Goal: Communication & Community: Answer question/provide support

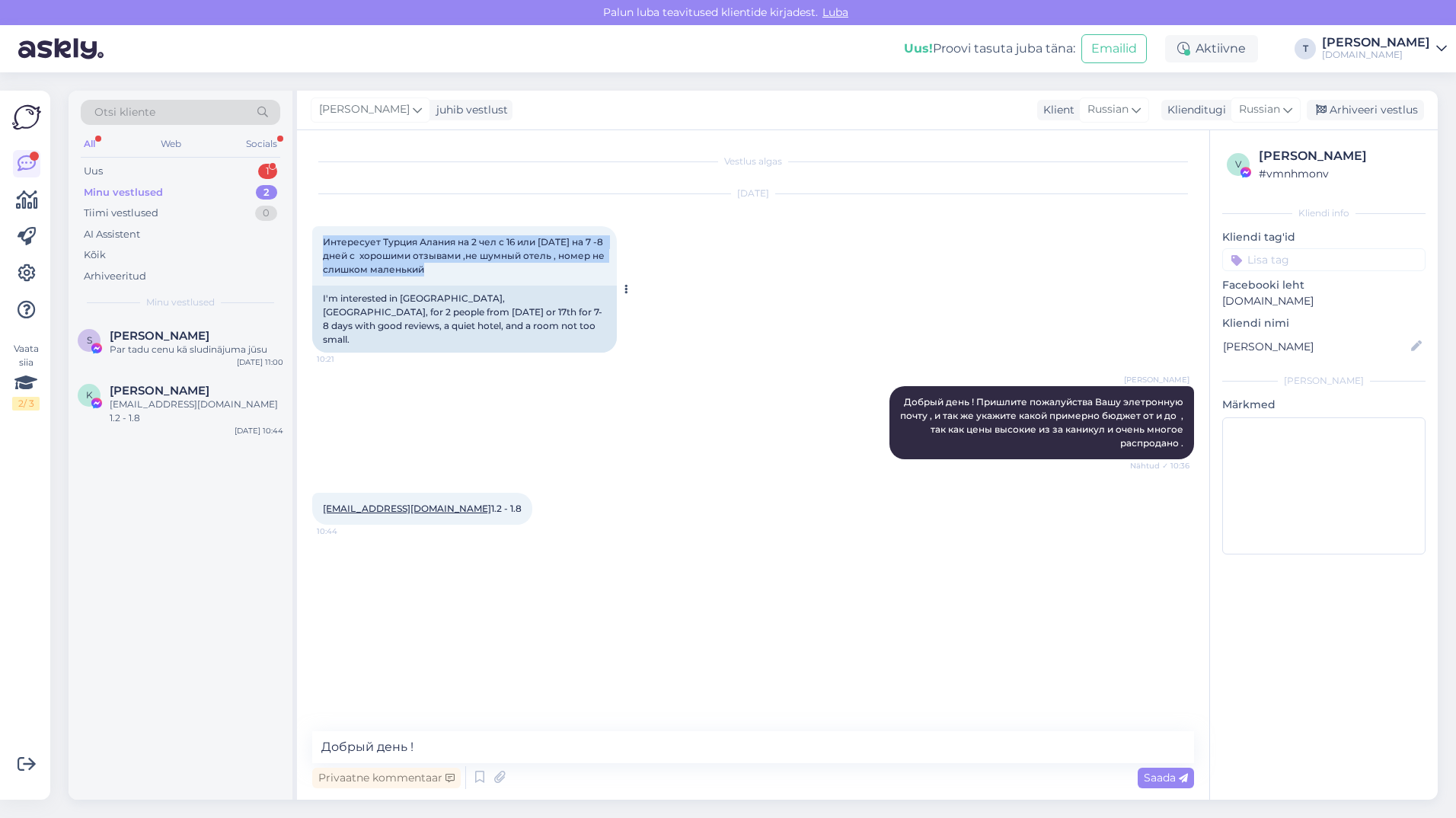
drag, startPoint x: 440, startPoint y: 274, endPoint x: 312, endPoint y: 231, distance: 135.0
click at [312, 231] on div "Интересует Турция Алания на 2 чел с 16 или [DATE] на 7 -8 дней с хорошими отзыв…" at bounding box center [464, 256] width 304 height 60
drag, startPoint x: 312, startPoint y: 231, endPoint x: 470, endPoint y: 245, distance: 158.6
copy span "Интересует Турция Алания на 2 чел с 16 или [DATE] на 7 -8 дней с хорошими отзыв…"
click at [541, 749] on textarea "Добрый день !" at bounding box center [753, 747] width 882 height 32
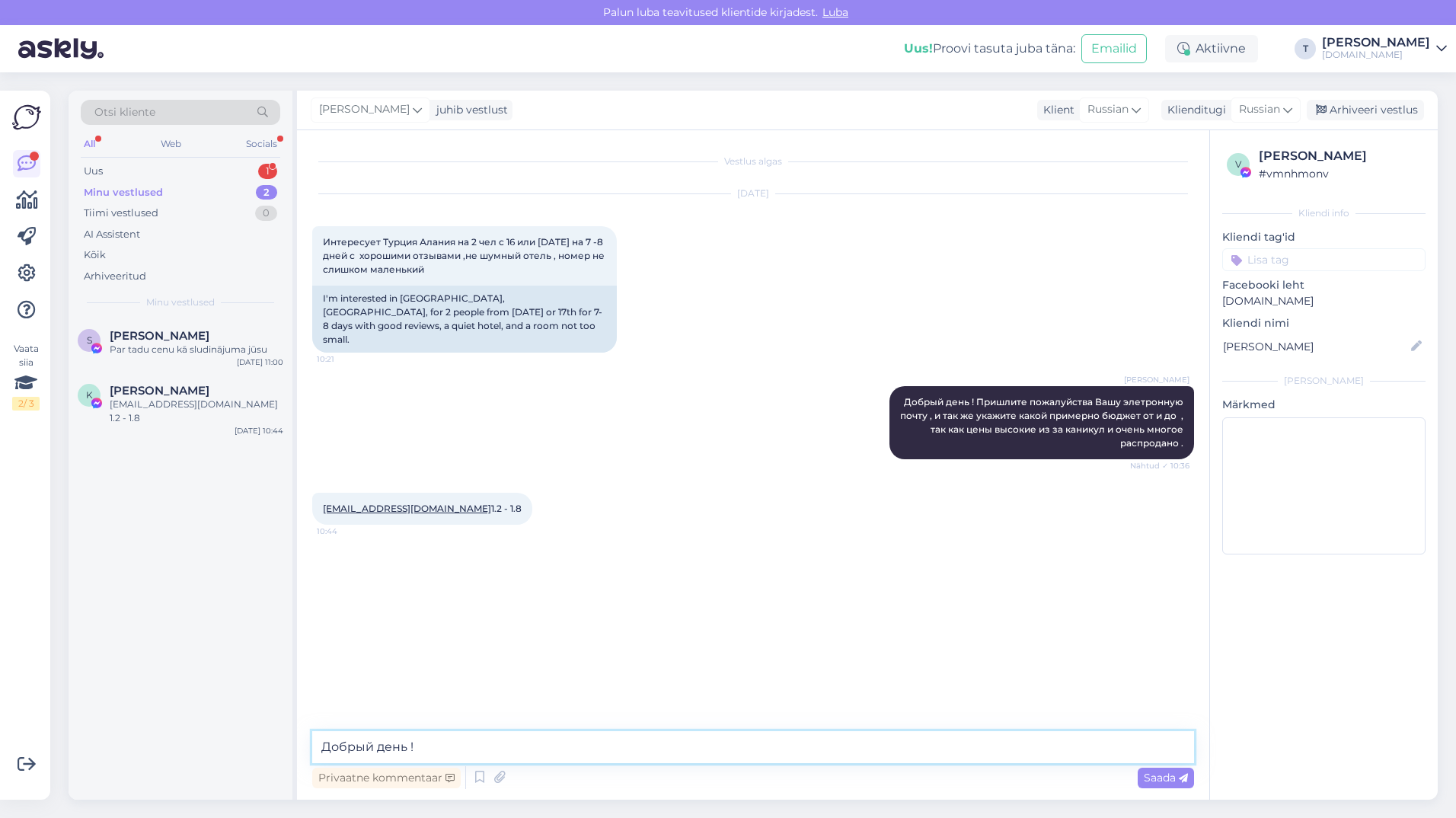
drag, startPoint x: 541, startPoint y: 749, endPoint x: 282, endPoint y: 749, distance: 259.0
click at [282, 749] on div "Otsi kliente All Web Socials Uus 1 Minu vestlused 2 Tiimi vestlused 0 AI Assist…" at bounding box center [753, 445] width 1369 height 709
drag, startPoint x: 317, startPoint y: 497, endPoint x: 399, endPoint y: 493, distance: 82.1
click at [399, 493] on div "[EMAIL_ADDRESS][DOMAIN_NAME] 1.2 - 1.8 10:44" at bounding box center [422, 509] width 221 height 32
drag, startPoint x: 399, startPoint y: 493, endPoint x: 390, endPoint y: 493, distance: 9.0
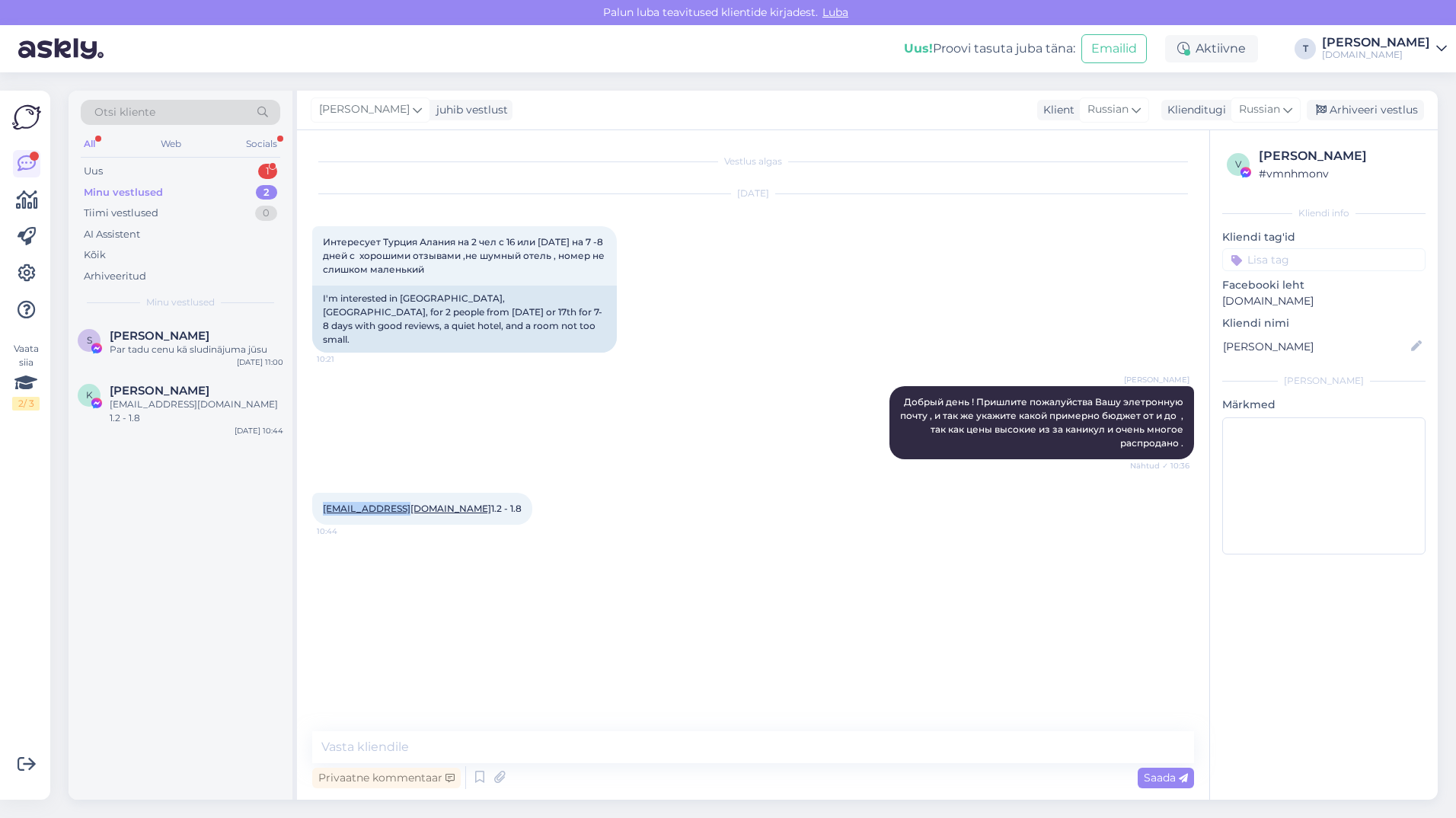
copy link "[EMAIL_ADDRESS][DOMAIN_NAME]"
click at [173, 333] on span "[PERSON_NAME]" at bounding box center [160, 336] width 100 height 13
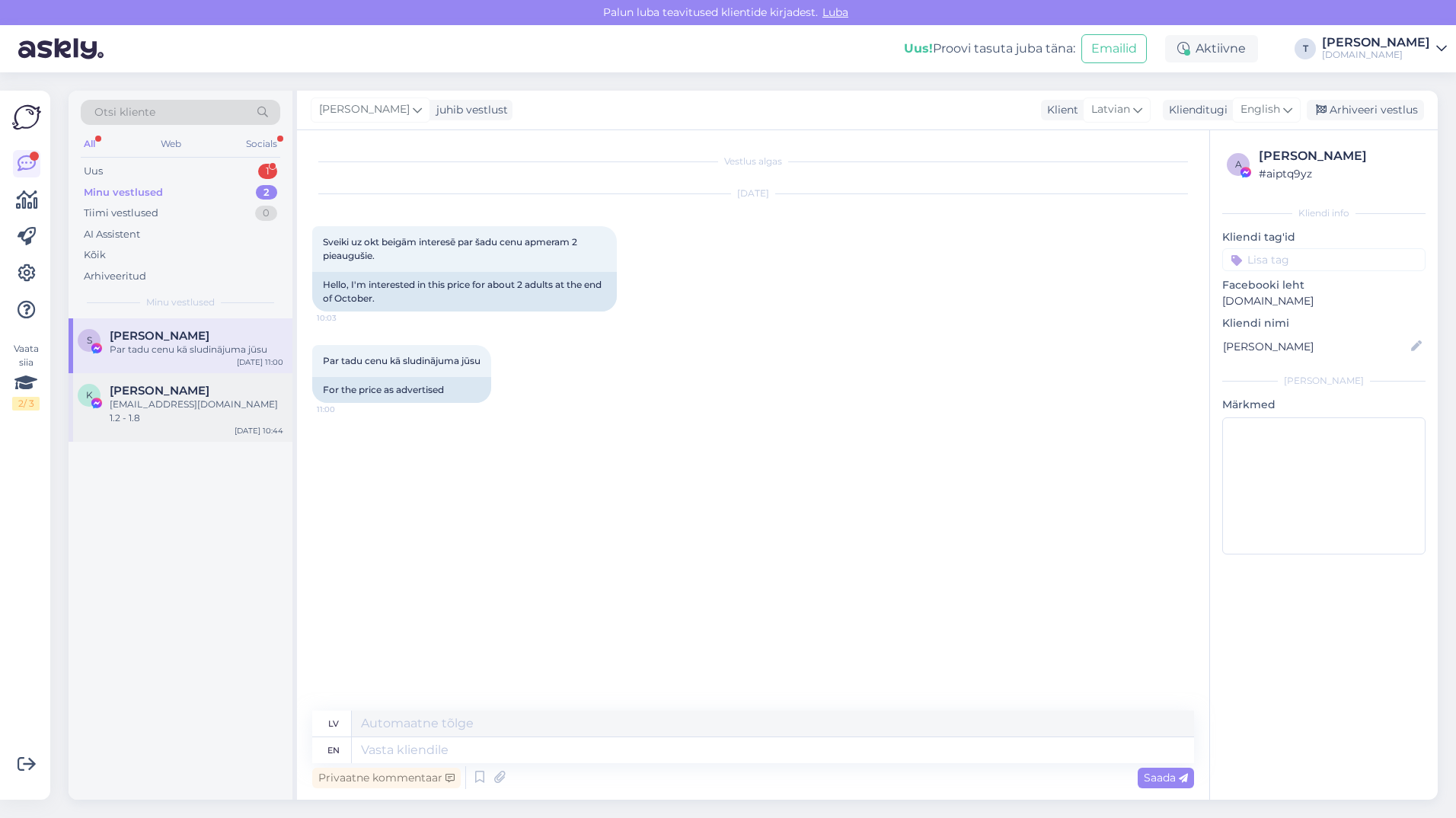
click at [235, 400] on div "[EMAIL_ADDRESS][DOMAIN_NAME] 1.2 - 1.8" at bounding box center [196, 411] width 173 height 27
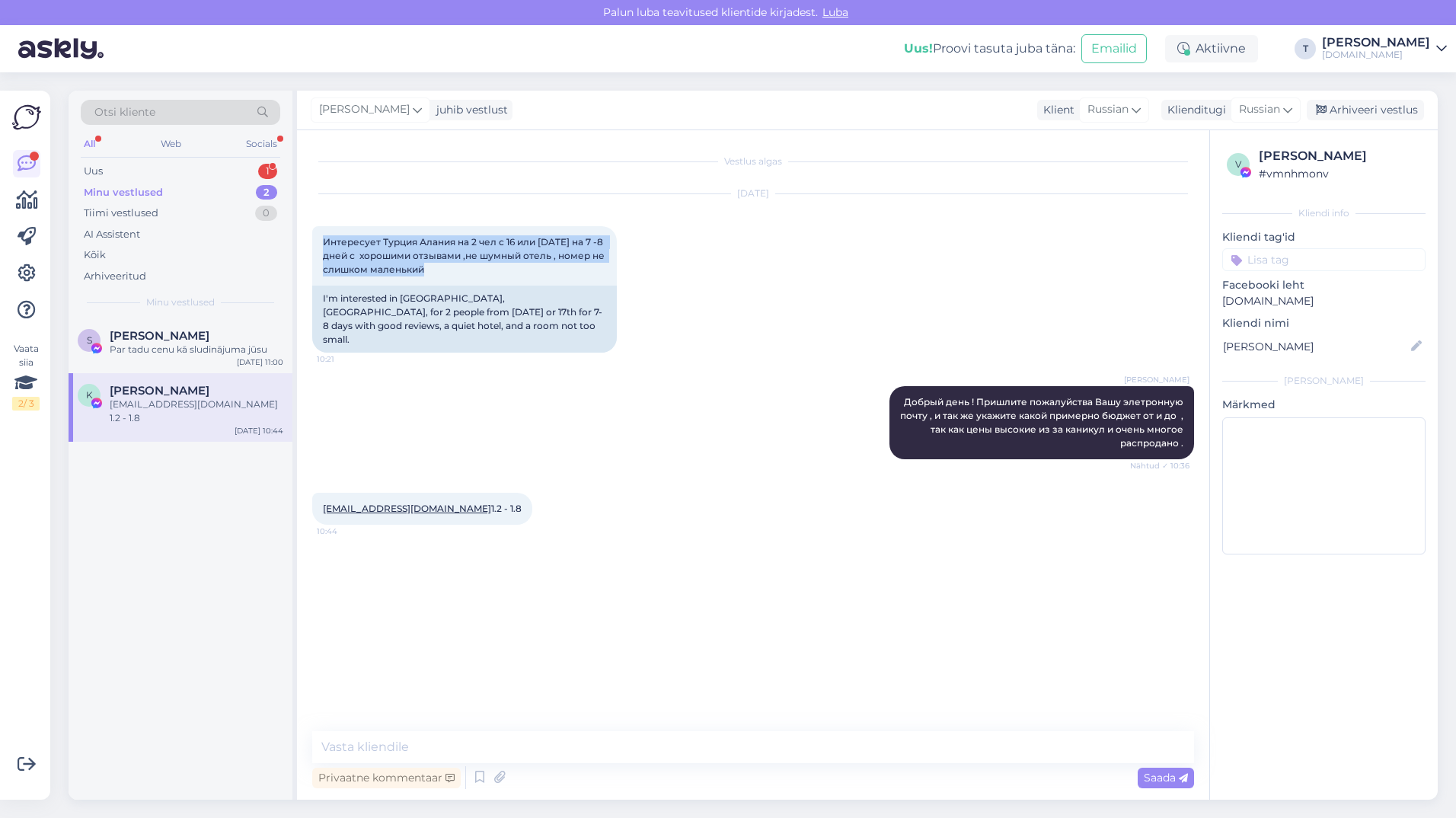
drag, startPoint x: 431, startPoint y: 271, endPoint x: 307, endPoint y: 238, distance: 128.3
click at [307, 238] on div "Vestlus algas [DATE] Интересует Турция Алания на 2 чел с 16 или [DATE] на 7 -8 …" at bounding box center [752, 464] width 912 height 670
drag, startPoint x: 307, startPoint y: 238, endPoint x: 373, endPoint y: 240, distance: 66.0
copy span "Интересует Турция Алания на 2 чел с 16 или [DATE] на 7 -8 дней с хорошими отзыв…"
